Goal: Task Accomplishment & Management: Complete application form

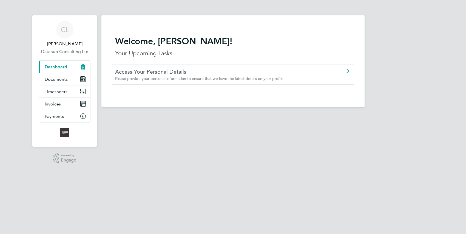
click at [54, 65] on span "Dashboard" at bounding box center [56, 66] width 22 height 5
click at [56, 89] on span "Timesheets" at bounding box center [56, 91] width 23 height 5
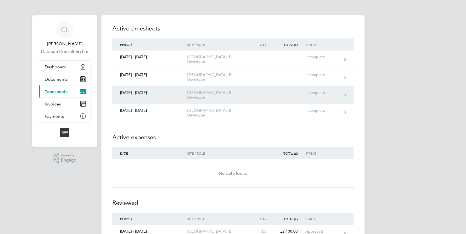
click at [139, 90] on div "[DATE] - [DATE]" at bounding box center [149, 92] width 75 height 5
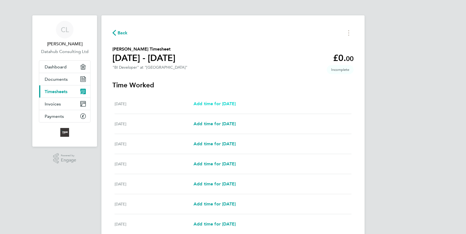
click at [226, 104] on span "Add time for [DATE]" at bounding box center [214, 103] width 42 height 5
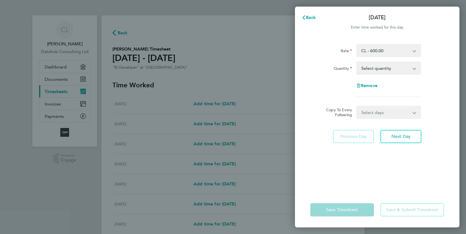
drag, startPoint x: 415, startPoint y: 69, endPoint x: 420, endPoint y: 69, distance: 5.2
click at [420, 69] on app-icon-cross-button at bounding box center [417, 68] width 7 height 12
click at [413, 69] on select "Select quantity 0.5 1" at bounding box center [385, 68] width 57 height 12
select select "1"
click at [357, 62] on select "Select quantity 0.5 1" at bounding box center [385, 68] width 57 height 12
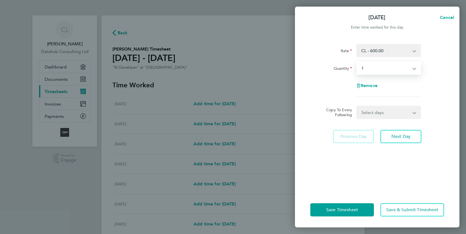
click at [414, 112] on select "Select days Day Weekday (Mon-Fri) Weekend (Sat-Sun) [DATE] [DATE] [DATE] [DATE]…" at bounding box center [386, 112] width 58 height 12
select select "WEEKDAY"
click at [357, 106] on select "Select days Day Weekday (Mon-Fri) Weekend (Sat-Sun) [DATE] [DATE] [DATE] [DATE]…" at bounding box center [386, 112] width 58 height 12
select select "[DATE]"
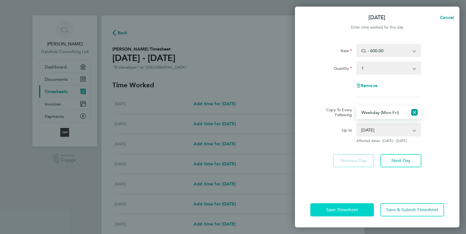
click at [349, 211] on span "Save Timesheet" at bounding box center [342, 209] width 32 height 5
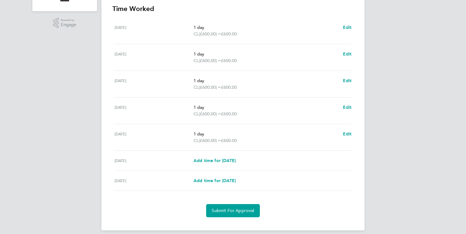
scroll to position [141, 0]
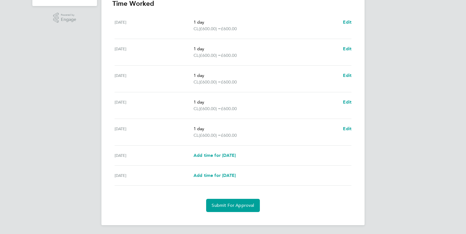
click at [433, 170] on div "CL [PERSON_NAME] Datahub Consulting Ltd Applications: Dashboard Documents Curre…" at bounding box center [233, 47] width 466 height 374
click at [234, 205] on span "Submit For Approval" at bounding box center [233, 204] width 42 height 5
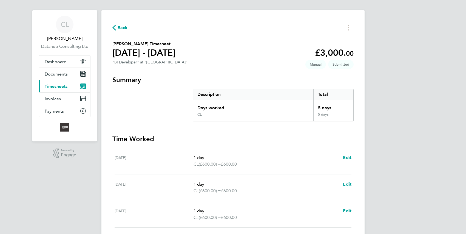
scroll to position [0, 0]
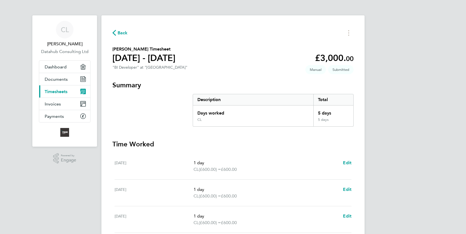
click at [59, 90] on span "Timesheets" at bounding box center [56, 91] width 23 height 5
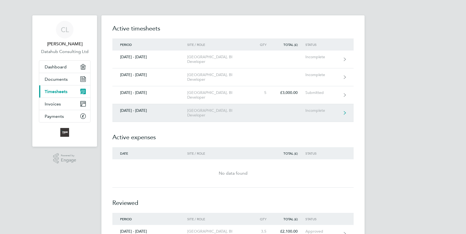
click at [297, 104] on link "[DATE] - [DATE] [GEOGRAPHIC_DATA], BI Developer Incomplete" at bounding box center [232, 113] width 241 height 18
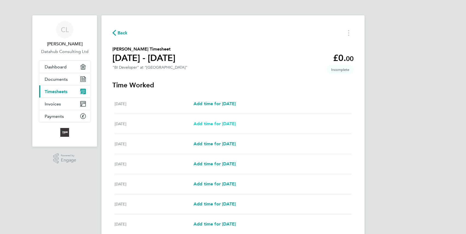
click at [218, 123] on span "Add time for [DATE]" at bounding box center [214, 123] width 42 height 5
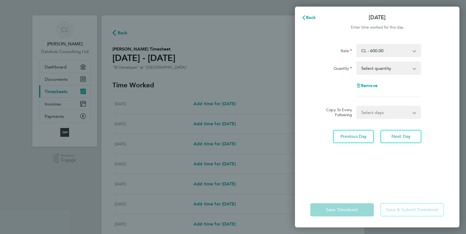
click at [414, 112] on select "Select days Day Weekday (Mon-Fri) Weekend (Sat-Sun) [DATE] [DATE] [DATE] [DATE]…" at bounding box center [386, 112] width 58 height 12
click at [413, 68] on select "Select quantity 0.5 1" at bounding box center [385, 68] width 57 height 12
select select "1"
click at [357, 62] on select "Select quantity 0.5 1" at bounding box center [385, 68] width 57 height 12
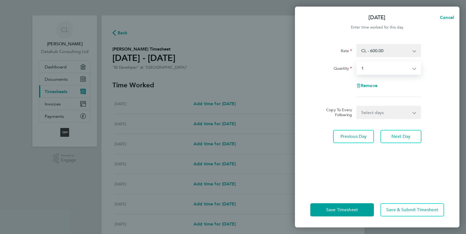
click at [440, 90] on div "Remove" at bounding box center [377, 85] width 138 height 13
click at [414, 112] on app-icon-cross-button at bounding box center [417, 112] width 7 height 12
click at [402, 139] on button "Next Day" at bounding box center [400, 136] width 41 height 13
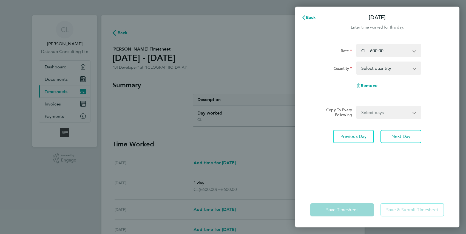
click at [416, 69] on app-icon-cross-button at bounding box center [417, 68] width 7 height 12
click at [414, 66] on select "Select quantity 0.5 1" at bounding box center [385, 68] width 57 height 12
select select "1"
click at [357, 62] on select "Select quantity 0.5 1" at bounding box center [385, 68] width 57 height 12
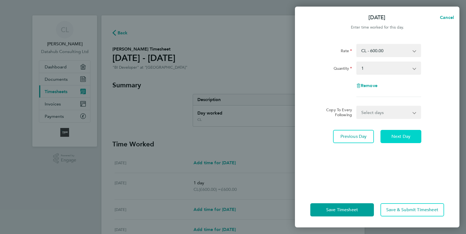
click at [396, 133] on span "Next Day" at bounding box center [400, 135] width 19 height 5
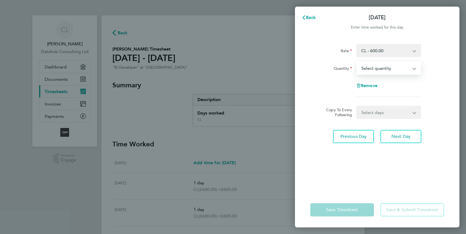
click at [412, 69] on select "Select quantity 0.5 1" at bounding box center [385, 68] width 57 height 12
select select "1"
click at [357, 62] on select "Select quantity 0.5 1" at bounding box center [385, 68] width 57 height 12
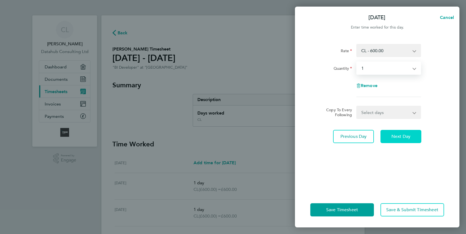
click at [400, 135] on span "Next Day" at bounding box center [400, 135] width 19 height 5
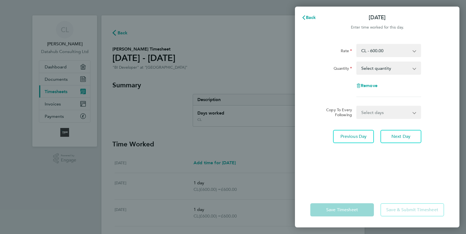
click at [414, 69] on app-icon-cross-button at bounding box center [417, 68] width 7 height 12
click at [415, 68] on app-icon-cross-button at bounding box center [417, 68] width 7 height 12
click at [416, 69] on app-icon-cross-button at bounding box center [417, 68] width 7 height 12
click at [405, 66] on select "Select quantity 0.5 1" at bounding box center [385, 68] width 57 height 12
select select "1"
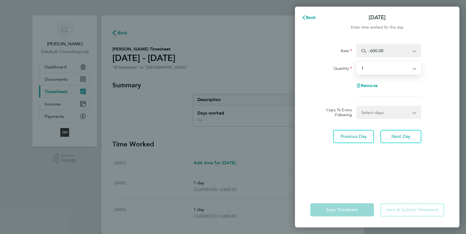
click at [357, 62] on select "Select quantity 0.5 1" at bounding box center [385, 68] width 57 height 12
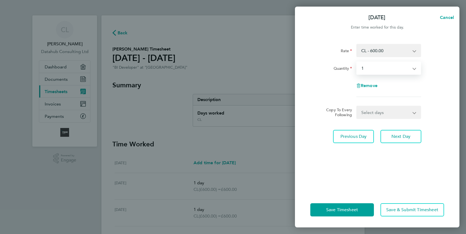
click at [377, 180] on div "Rate CL - 600.00 Quantity Select quantity 0.5 1 Remove Copy To Every Following …" at bounding box center [377, 114] width 164 height 155
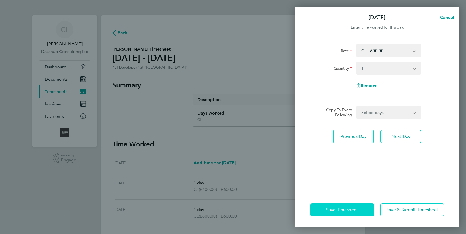
click at [349, 210] on span "Save Timesheet" at bounding box center [342, 209] width 32 height 5
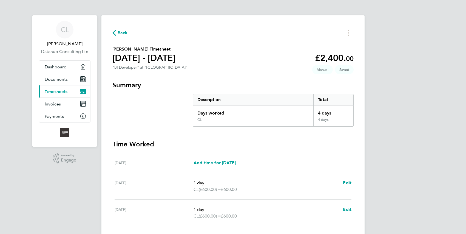
click at [58, 90] on span "Timesheets" at bounding box center [56, 91] width 23 height 5
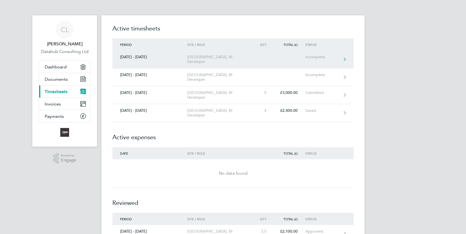
click at [139, 59] on link "[DATE] - [DATE] [GEOGRAPHIC_DATA], BI Developer Incomplete" at bounding box center [232, 59] width 241 height 18
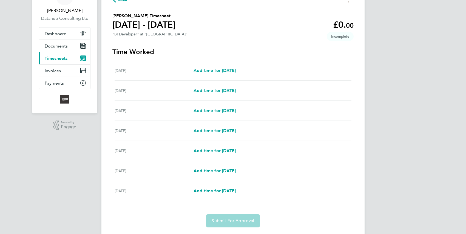
scroll to position [33, 0]
click at [236, 71] on span "Add time for [DATE]" at bounding box center [214, 70] width 42 height 5
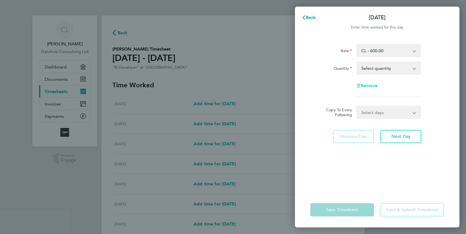
click at [360, 84] on icon "button" at bounding box center [358, 85] width 4 height 4
select select "null"
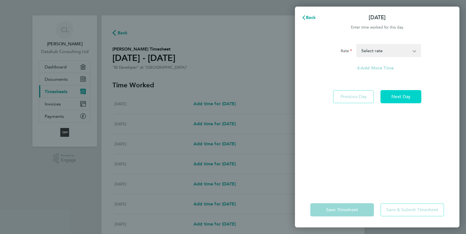
click at [404, 98] on span "Next Day" at bounding box center [400, 96] width 19 height 5
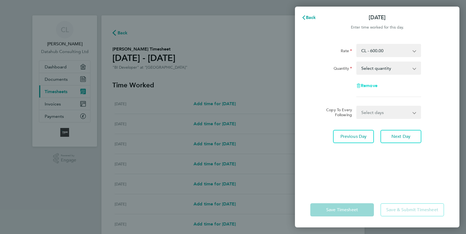
click at [361, 86] on span "Remove" at bounding box center [369, 85] width 17 height 5
select select "null"
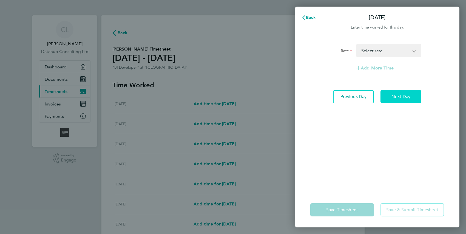
click at [394, 100] on button "Next Day" at bounding box center [400, 96] width 41 height 13
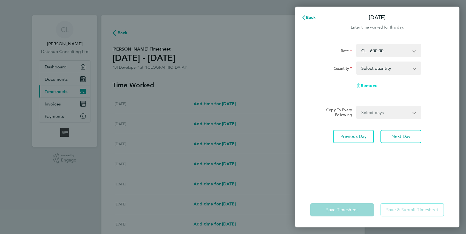
click at [358, 84] on icon "button" at bounding box center [358, 85] width 4 height 4
select select "null"
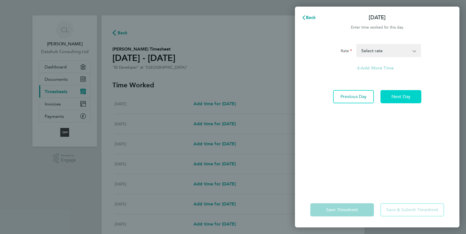
click at [389, 99] on button "Next Day" at bounding box center [400, 96] width 41 height 13
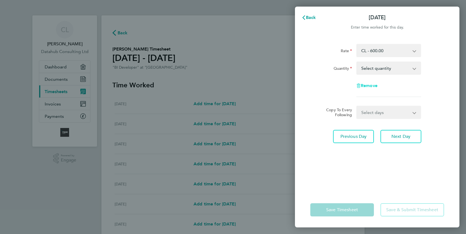
click at [359, 84] on icon "button" at bounding box center [359, 83] width 2 height 1
select select "null"
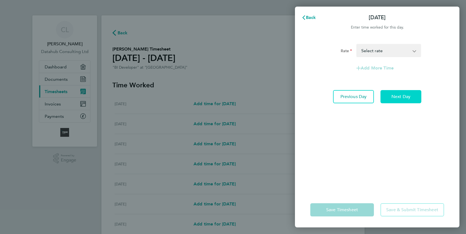
click at [394, 97] on span "Next Day" at bounding box center [400, 96] width 19 height 5
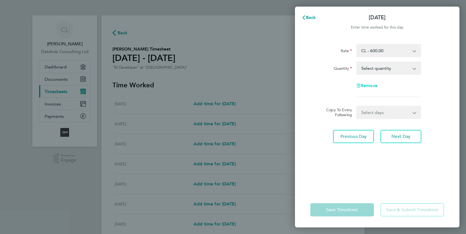
click at [361, 86] on span "Remove" at bounding box center [369, 85] width 17 height 5
select select "null"
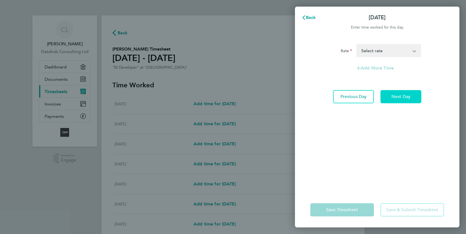
click at [394, 95] on span "Next Day" at bounding box center [400, 96] width 19 height 5
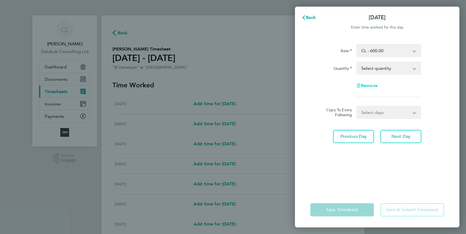
click at [358, 86] on icon "button" at bounding box center [358, 85] width 4 height 4
select select "null"
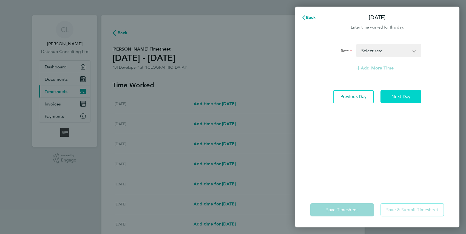
click at [391, 97] on span "Next Day" at bounding box center [400, 96] width 19 height 5
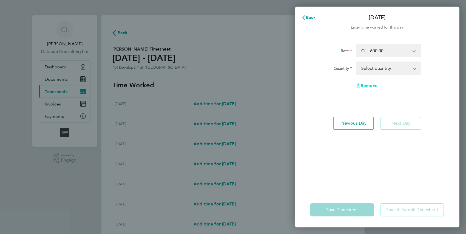
click at [359, 84] on icon "button" at bounding box center [359, 83] width 2 height 1
select select "null"
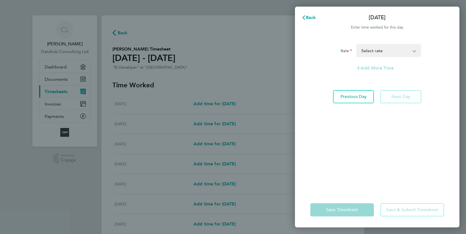
click at [367, 162] on div "Rate CL - 600.00 Select rate Add More Time Previous Day Next Day" at bounding box center [377, 114] width 164 height 155
click at [258, 67] on div "Back [DATE] Enter time worked for this day. Rate CL - 600.00 Select rate Add Mo…" at bounding box center [233, 117] width 466 height 234
click at [310, 16] on span "Back" at bounding box center [311, 17] width 10 height 5
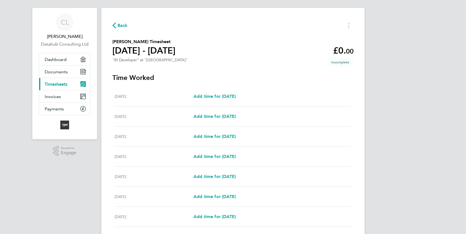
scroll to position [7, 0]
click at [121, 26] on span "Back" at bounding box center [123, 26] width 10 height 7
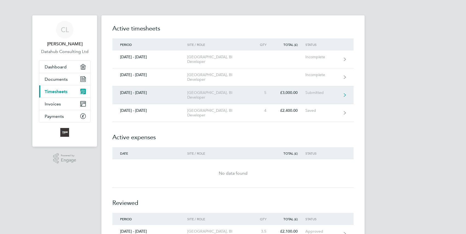
click at [147, 90] on div "[DATE] - [DATE]" at bounding box center [149, 92] width 75 height 5
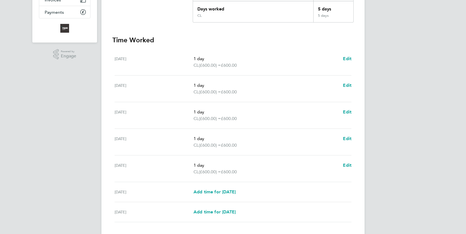
scroll to position [114, 0]
